Goal: Navigation & Orientation: Go to known website

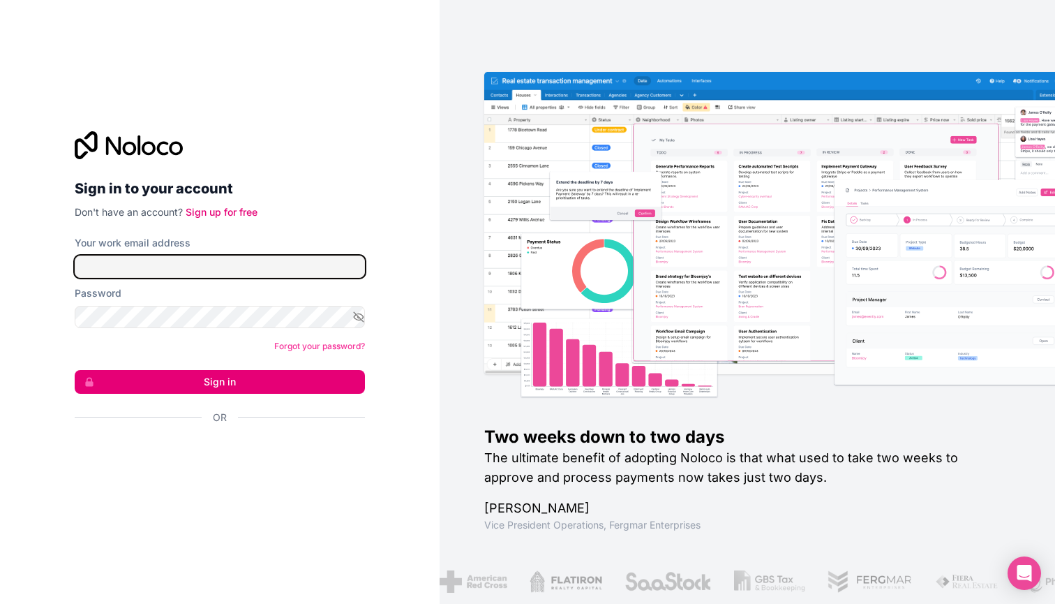
type input "**********"
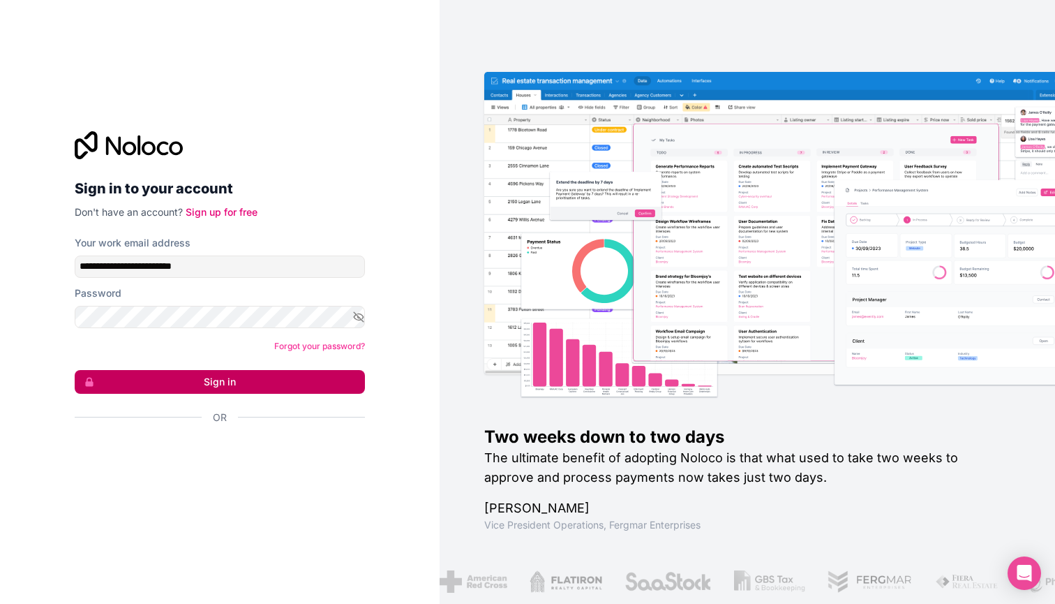
click at [209, 384] on button "Sign in" at bounding box center [220, 382] width 290 height 24
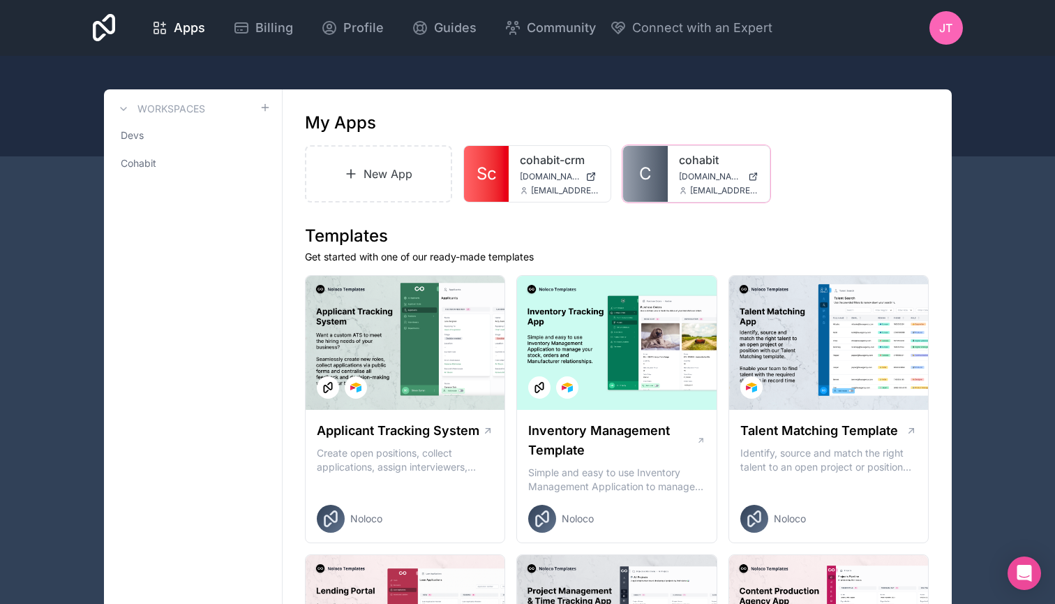
click at [0, 0] on div at bounding box center [0, 0] width 0 height 0
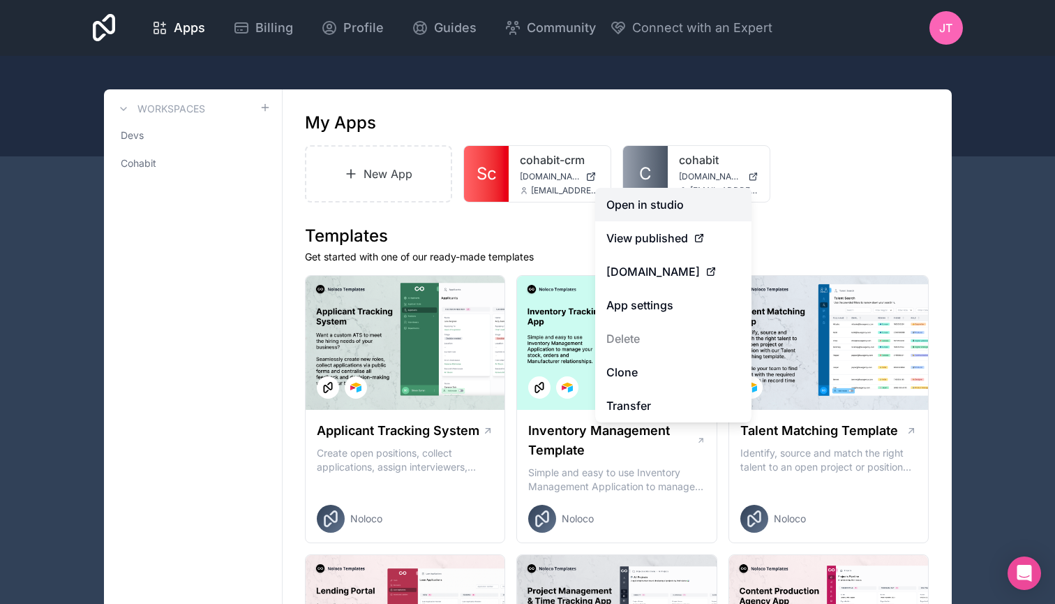
click at [647, 207] on link "Open in studio" at bounding box center [673, 204] width 156 height 33
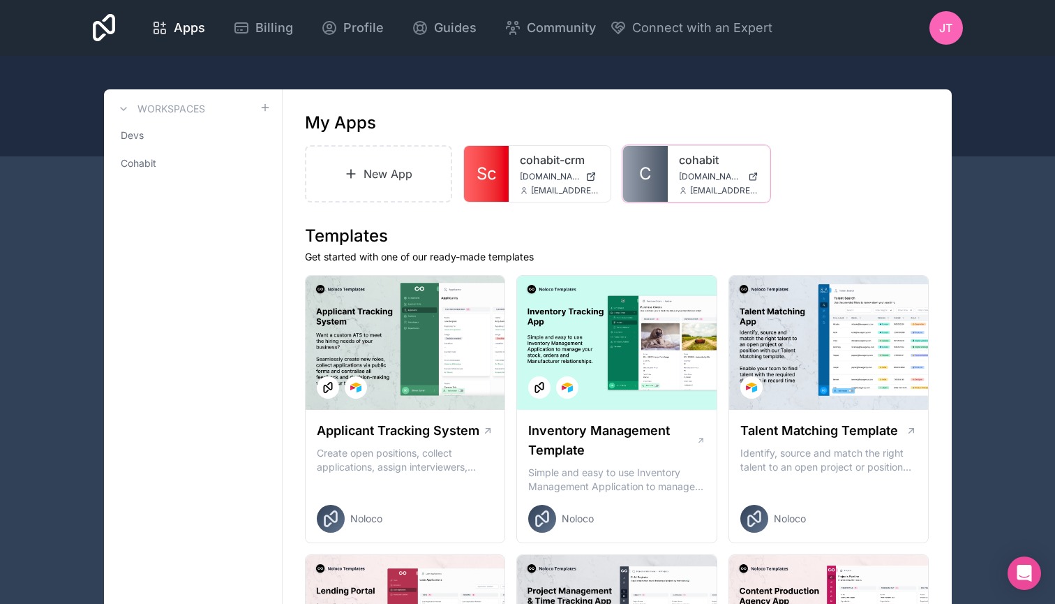
click at [0, 0] on div at bounding box center [0, 0] width 0 height 0
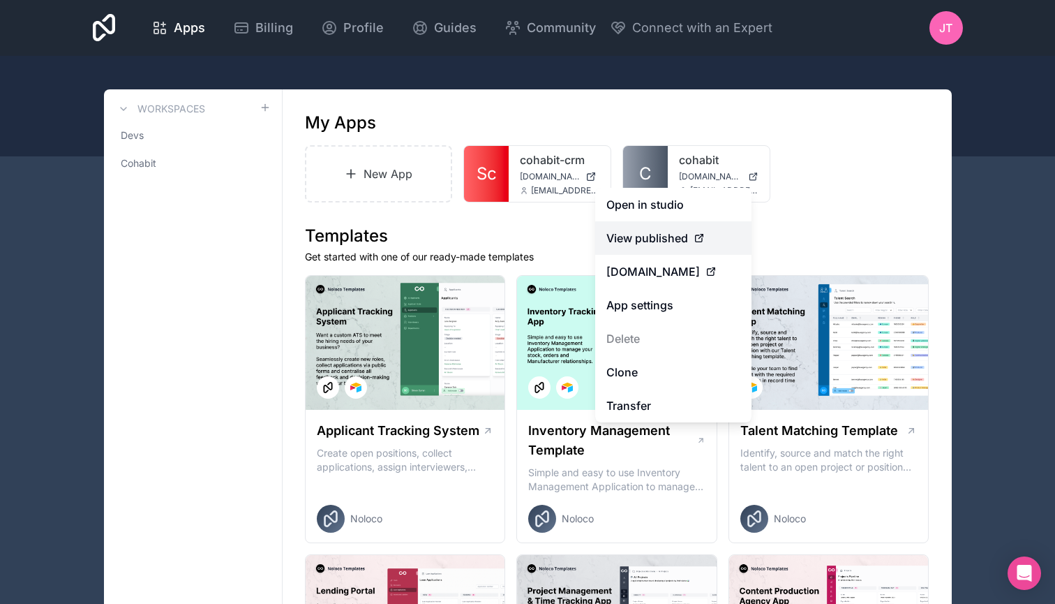
click at [648, 253] on link "View published" at bounding box center [673, 237] width 156 height 33
click at [643, 306] on link "App settings" at bounding box center [673, 304] width 156 height 33
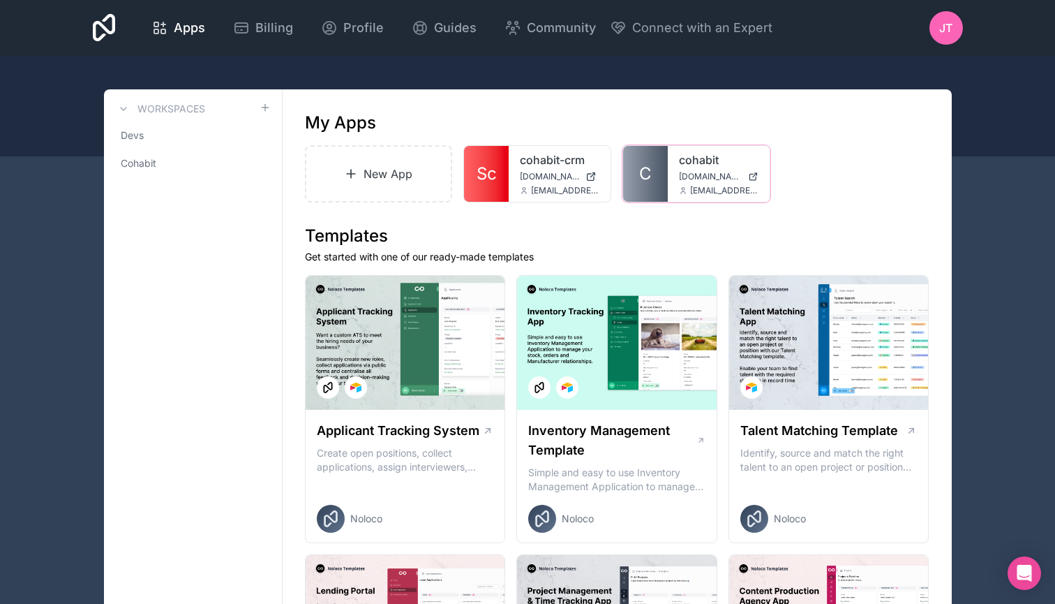
click at [0, 0] on div at bounding box center [0, 0] width 0 height 0
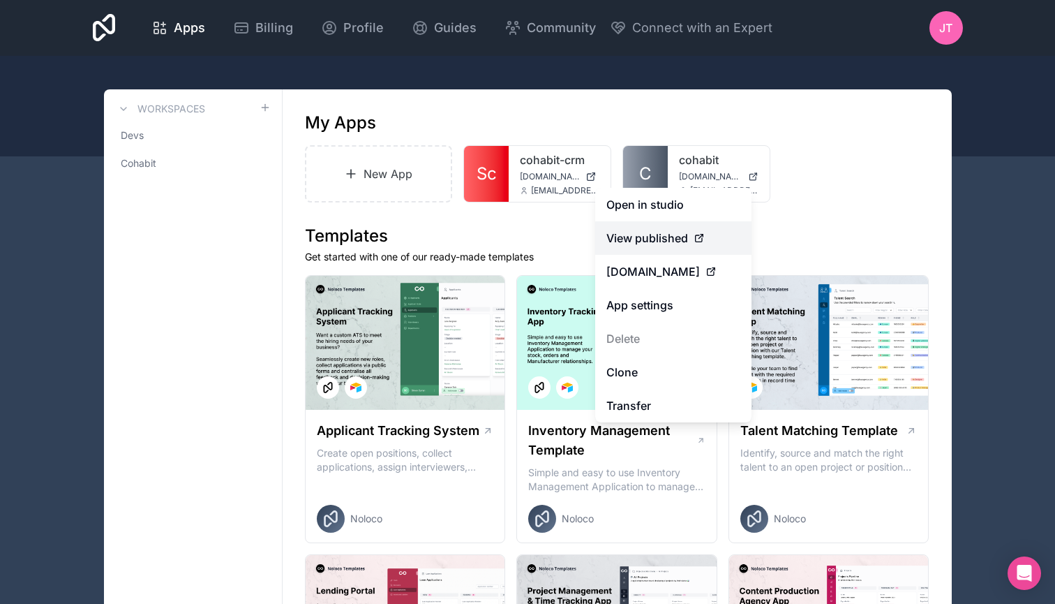
click at [673, 232] on span "View published" at bounding box center [647, 238] width 82 height 17
click at [666, 237] on span "View published" at bounding box center [647, 238] width 82 height 17
click at [672, 237] on span "View published" at bounding box center [647, 238] width 82 height 17
click at [699, 239] on icon at bounding box center [699, 237] width 11 height 11
click at [685, 204] on link "Open in studio" at bounding box center [673, 204] width 156 height 33
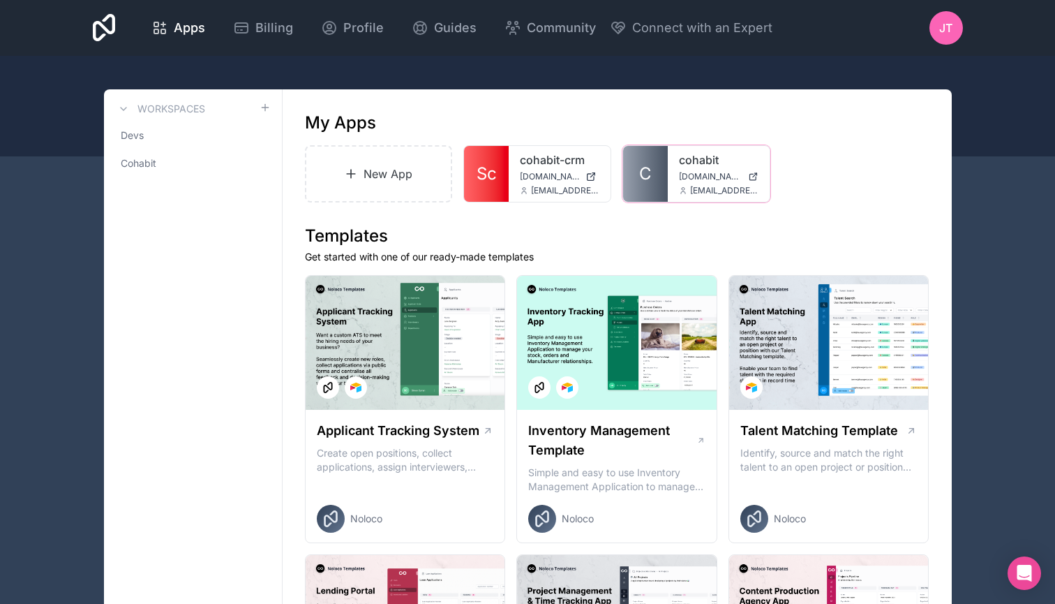
click at [0, 0] on icon at bounding box center [0, 0] width 0 height 0
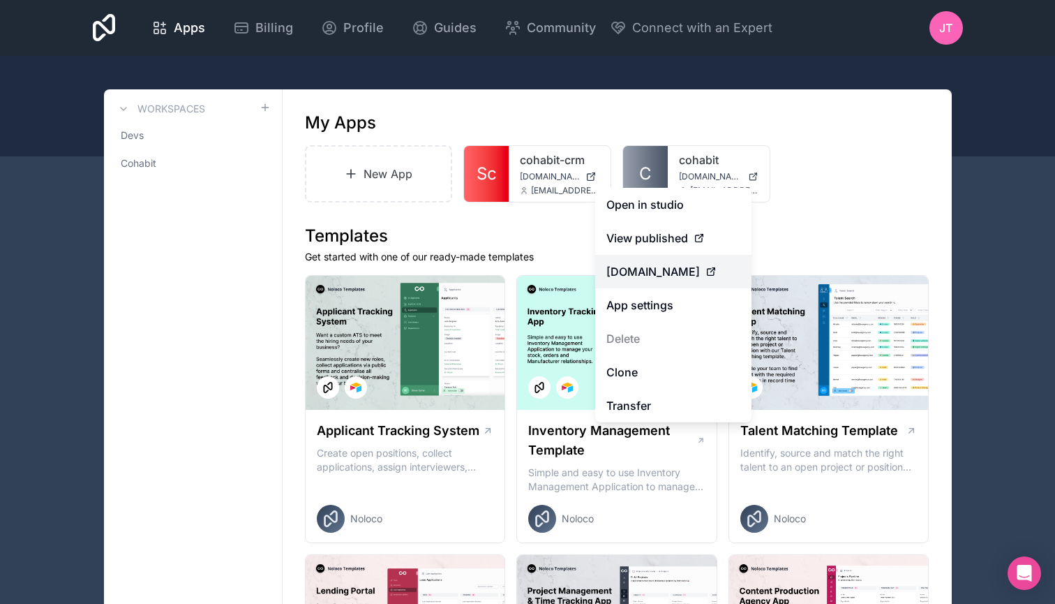
click at [681, 269] on span "[DOMAIN_NAME]" at bounding box center [652, 271] width 93 height 17
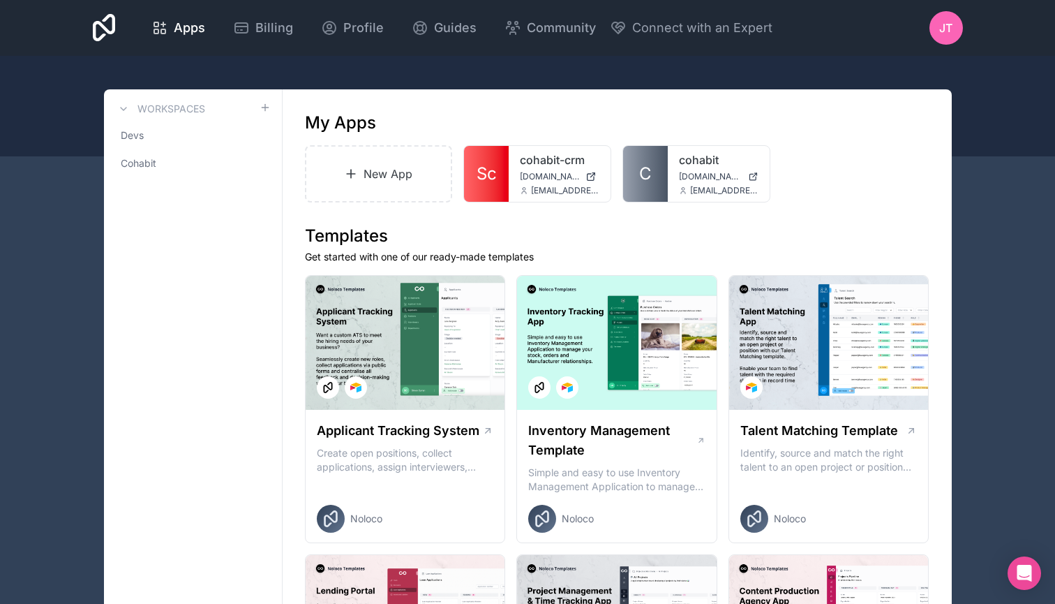
click at [859, 199] on div "New App Sc cohabit-crm [DOMAIN_NAME] [EMAIL_ADDRESS][DOMAIN_NAME] C cohabit [DO…" at bounding box center [617, 173] width 624 height 57
click at [684, 178] on span "[DOMAIN_NAME]" at bounding box center [710, 176] width 63 height 11
